Goal: Navigation & Orientation: Understand site structure

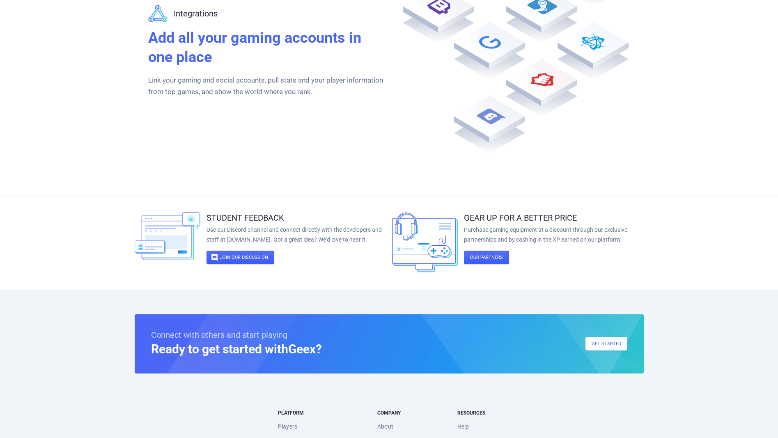
scroll to position [1444, 0]
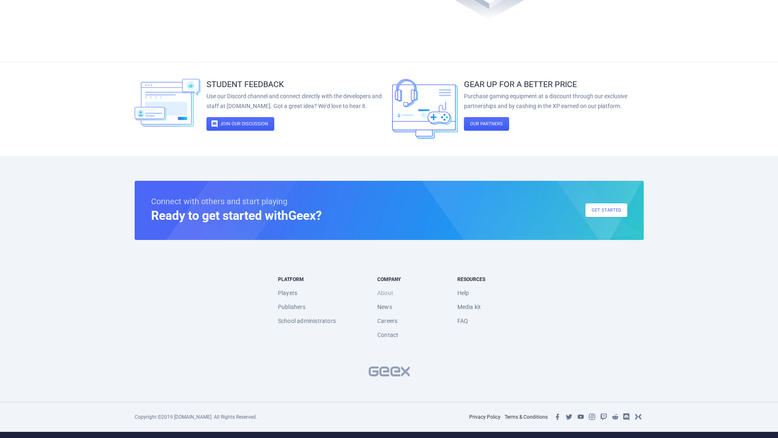
click at [389, 293] on link "About" at bounding box center [386, 293] width 16 height 14
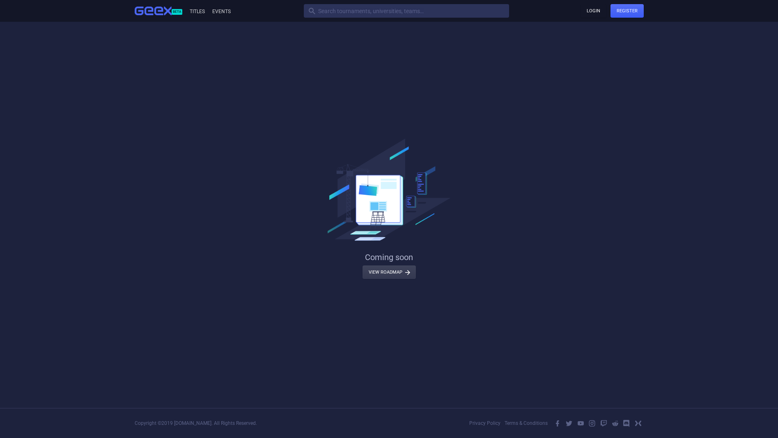
click at [137, 12] on img at bounding box center [153, 11] width 37 height 9
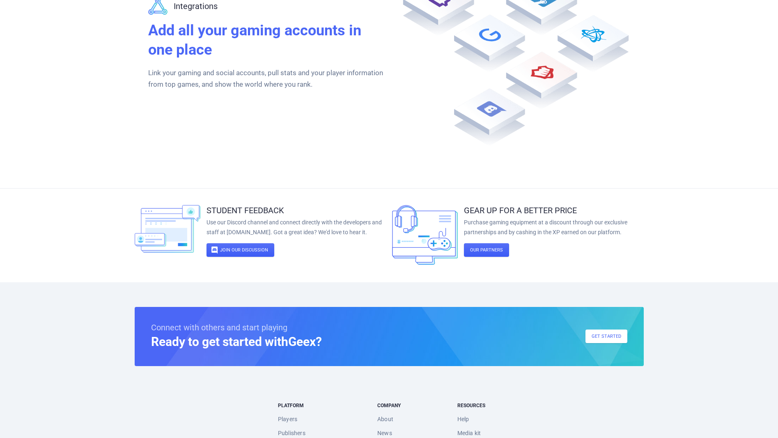
scroll to position [1444, 0]
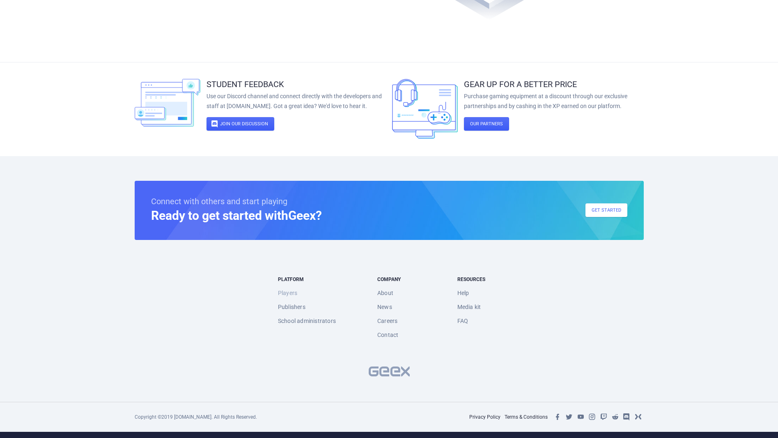
click at [294, 296] on link "Players" at bounding box center [287, 293] width 19 height 14
click at [396, 334] on link "Contact" at bounding box center [388, 335] width 21 height 14
